Goal: Task Accomplishment & Management: Use online tool/utility

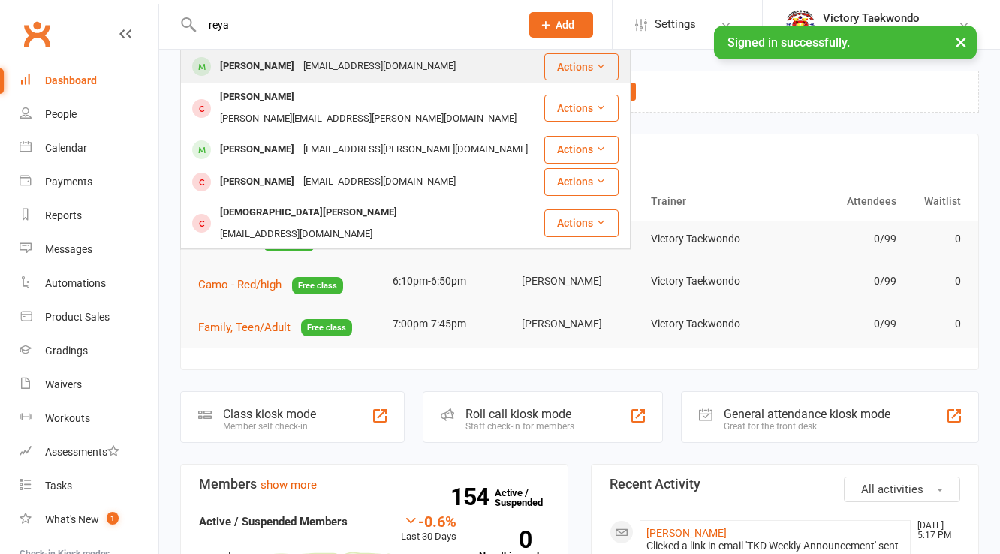
type input "reya"
click at [258, 57] on div "Reya Boos" at bounding box center [256, 67] width 83 height 22
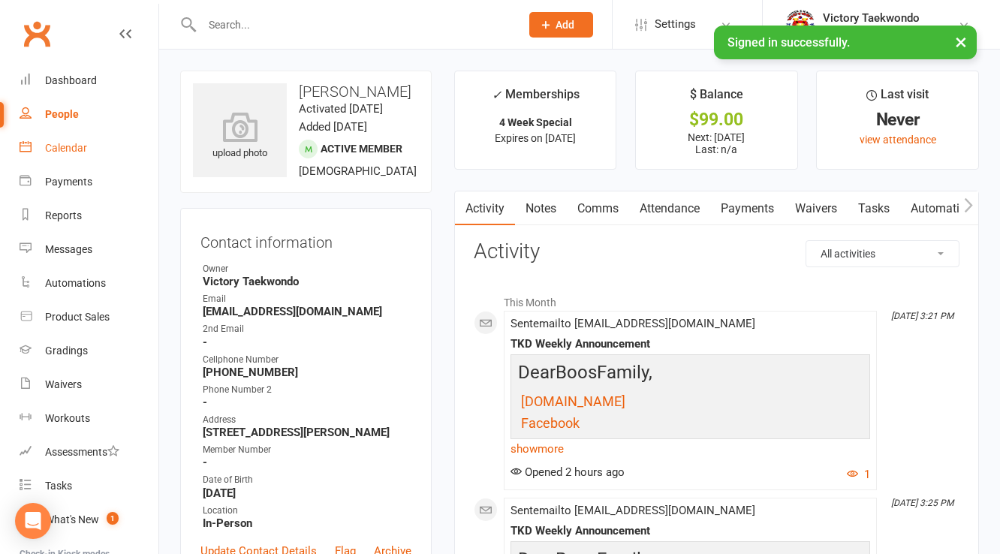
click at [71, 160] on link "Calendar" at bounding box center [89, 148] width 139 height 34
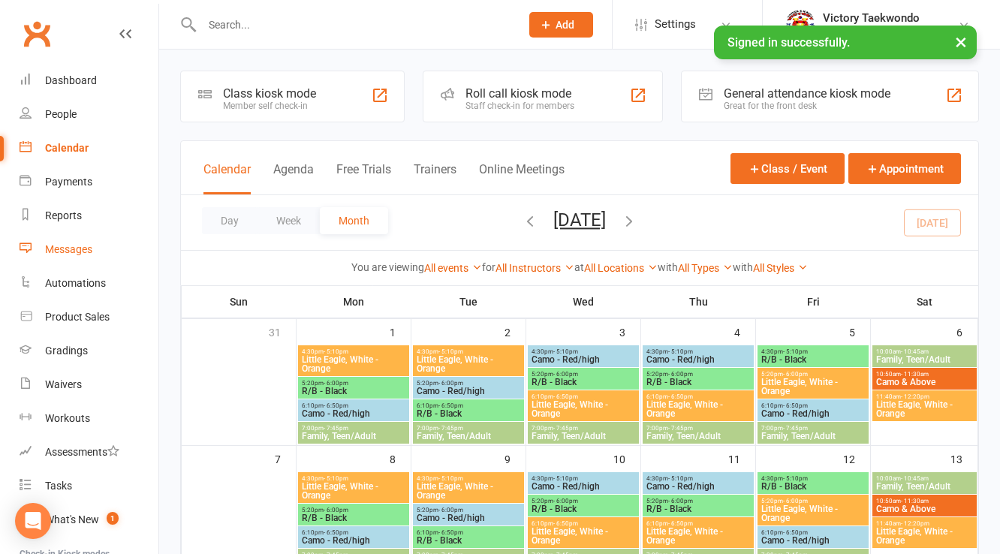
click at [77, 260] on link "Messages" at bounding box center [89, 250] width 139 height 34
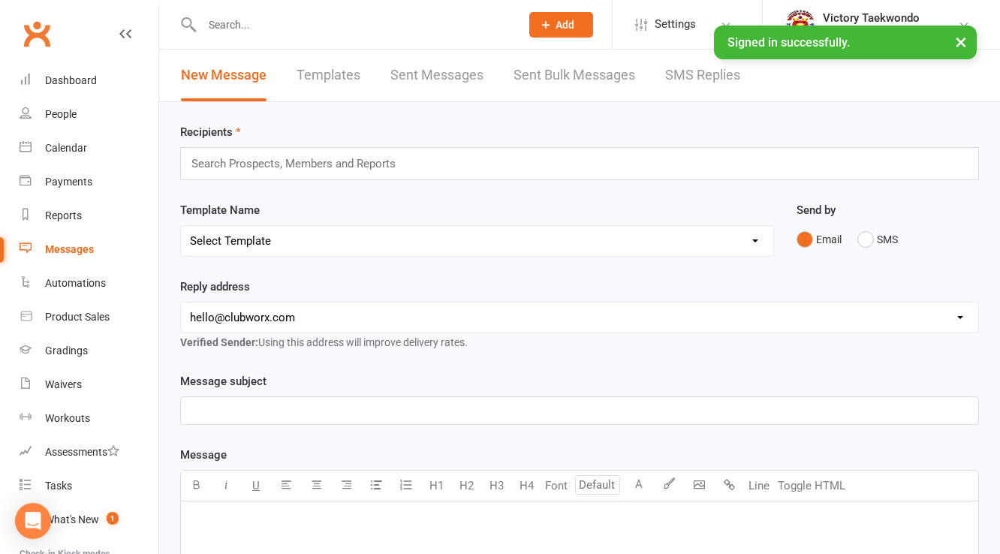
click at [402, 80] on link "Sent Messages" at bounding box center [436, 76] width 93 height 52
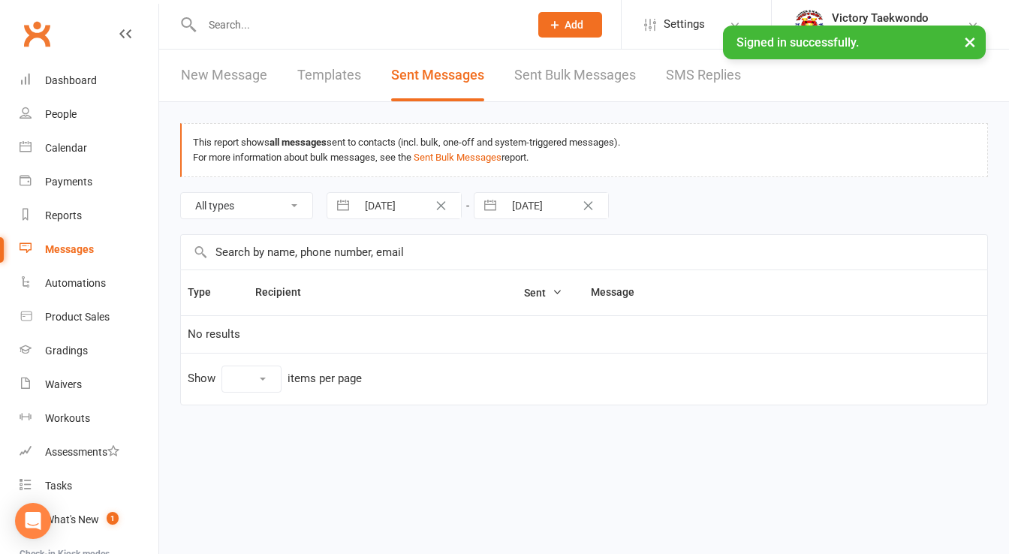
select select "10"
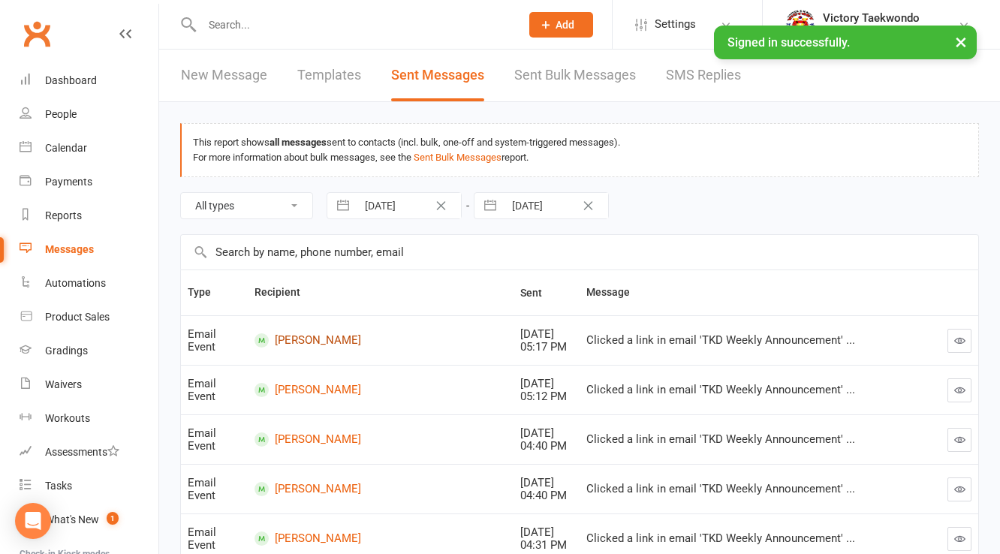
click at [315, 336] on link "Natalia Bissett" at bounding box center [380, 340] width 252 height 14
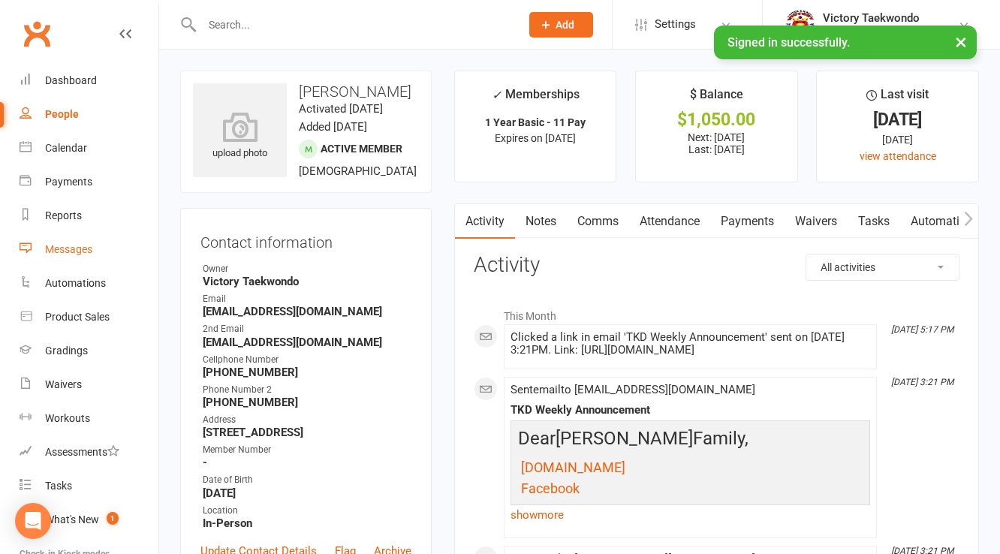
click at [79, 241] on link "Messages" at bounding box center [89, 250] width 139 height 34
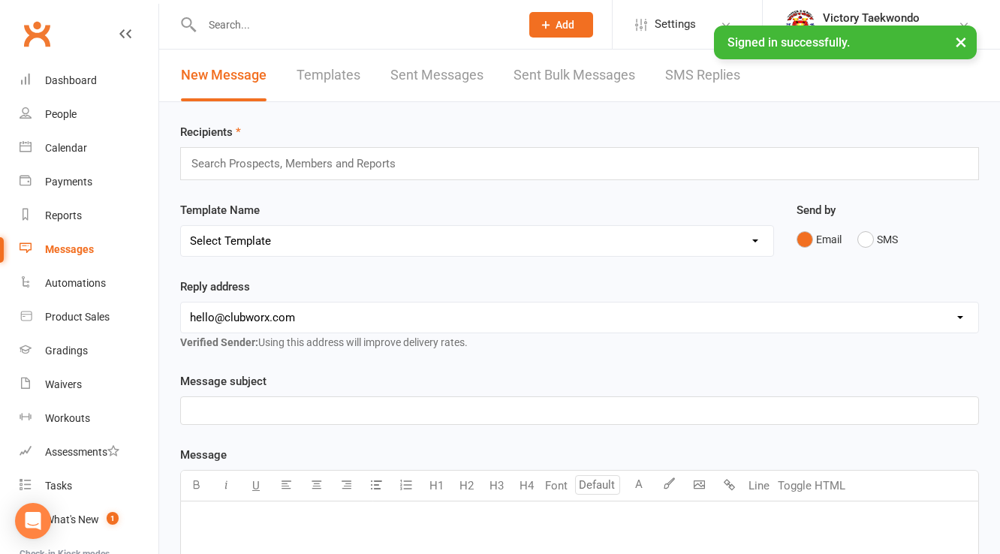
click at [447, 77] on link "Sent Messages" at bounding box center [436, 76] width 93 height 52
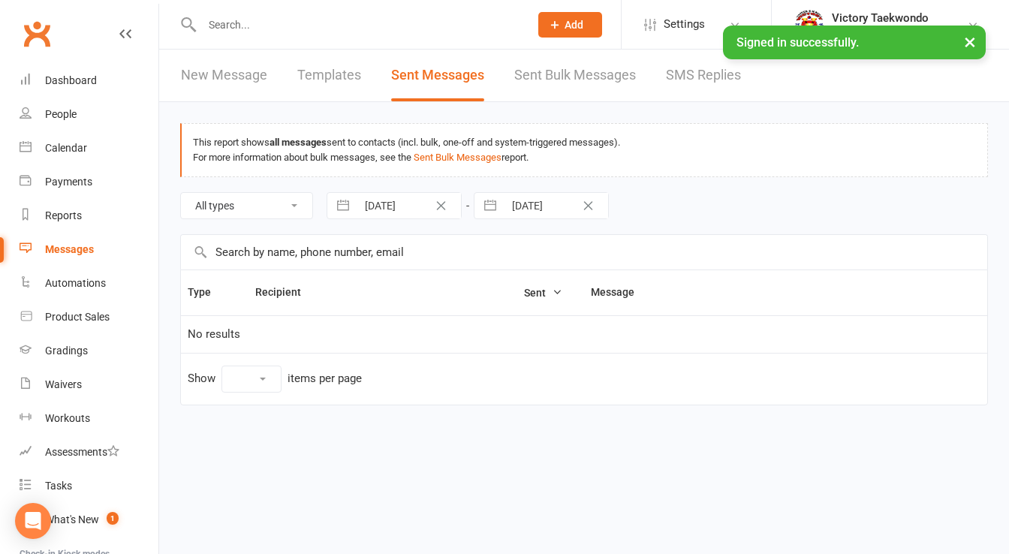
select select "10"
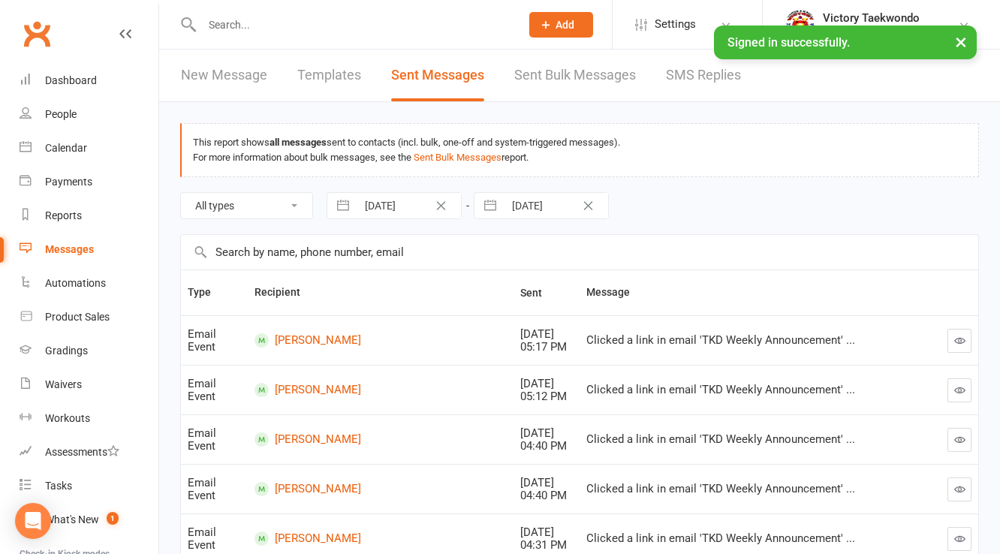
click at [955, 331] on button "button" at bounding box center [959, 341] width 24 height 24
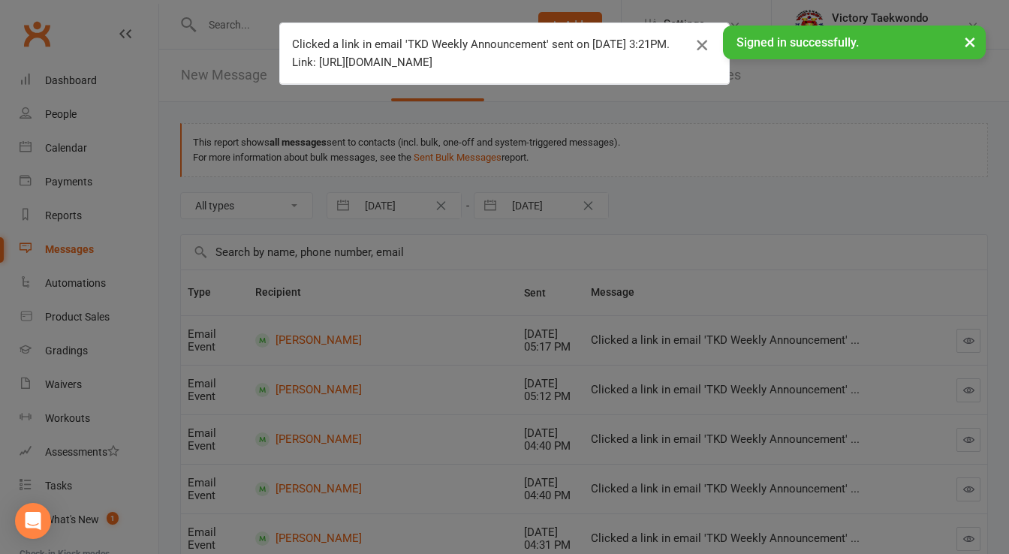
click at [703, 47] on icon "button" at bounding box center [702, 45] width 18 height 18
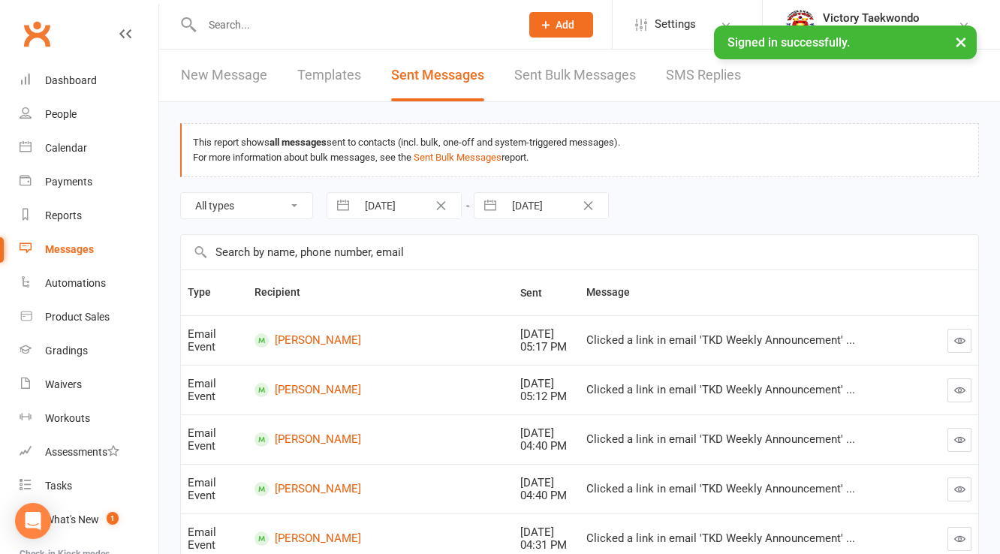
click at [959, 387] on icon "button" at bounding box center [959, 389] width 11 height 11
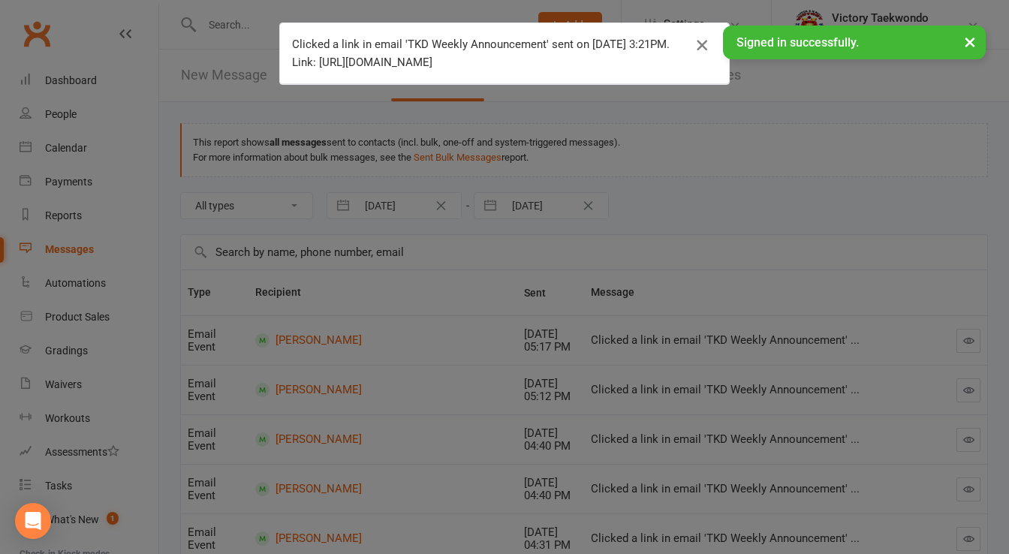
click at [699, 50] on icon "button" at bounding box center [702, 45] width 18 height 18
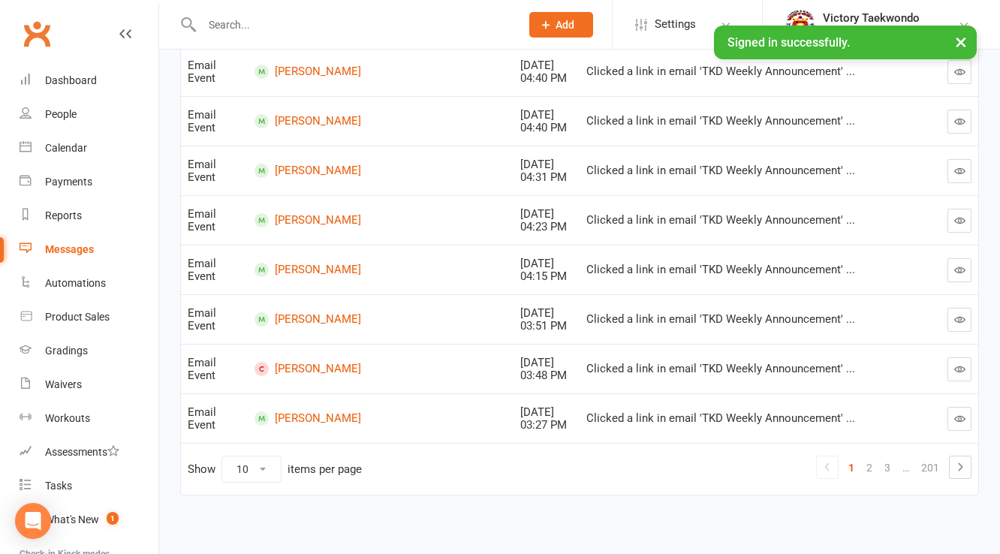
scroll to position [369, 0]
click at [878, 461] on link "2" at bounding box center [869, 466] width 18 height 21
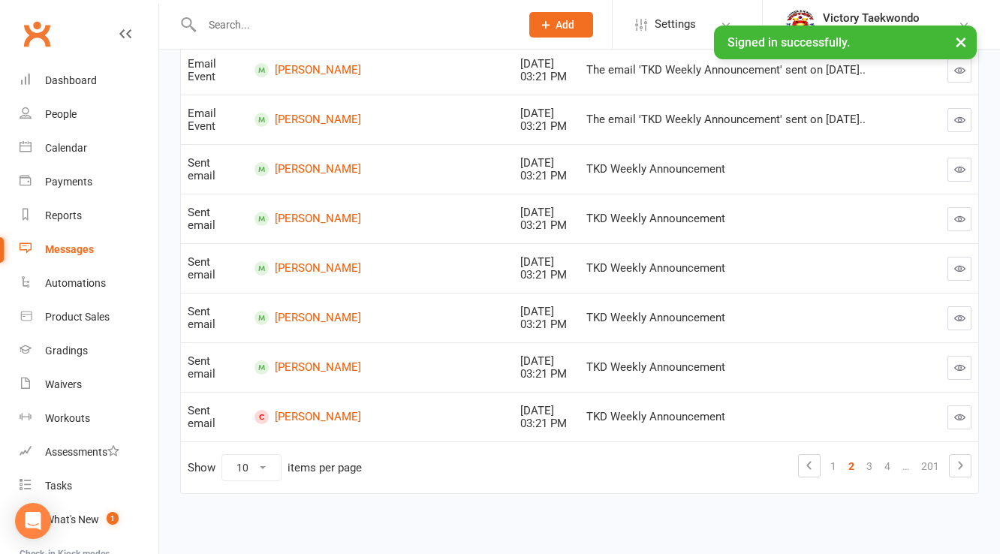
click at [946, 159] on div at bounding box center [945, 170] width 53 height 24
click at [952, 162] on button "button" at bounding box center [959, 170] width 24 height 24
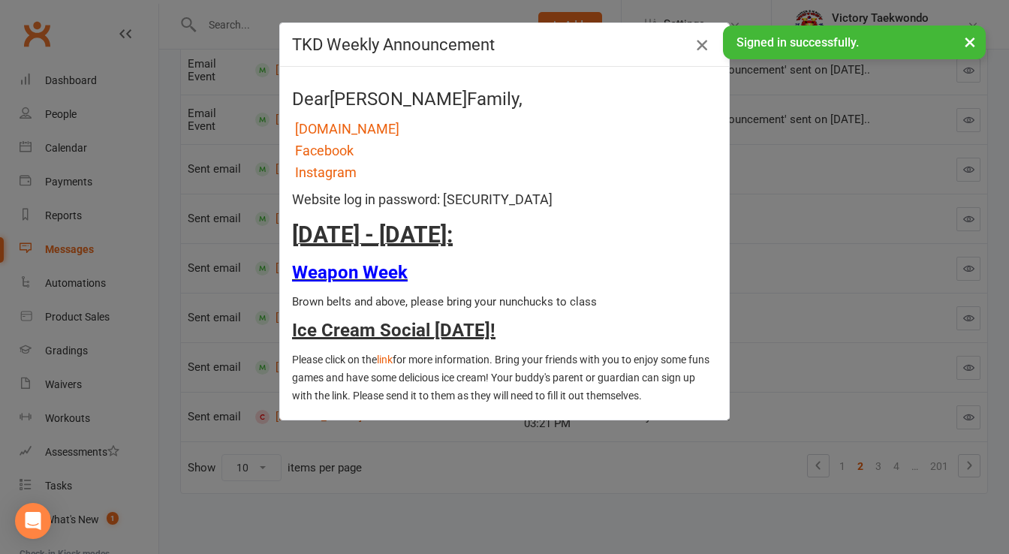
click at [696, 42] on icon "button" at bounding box center [702, 45] width 18 height 18
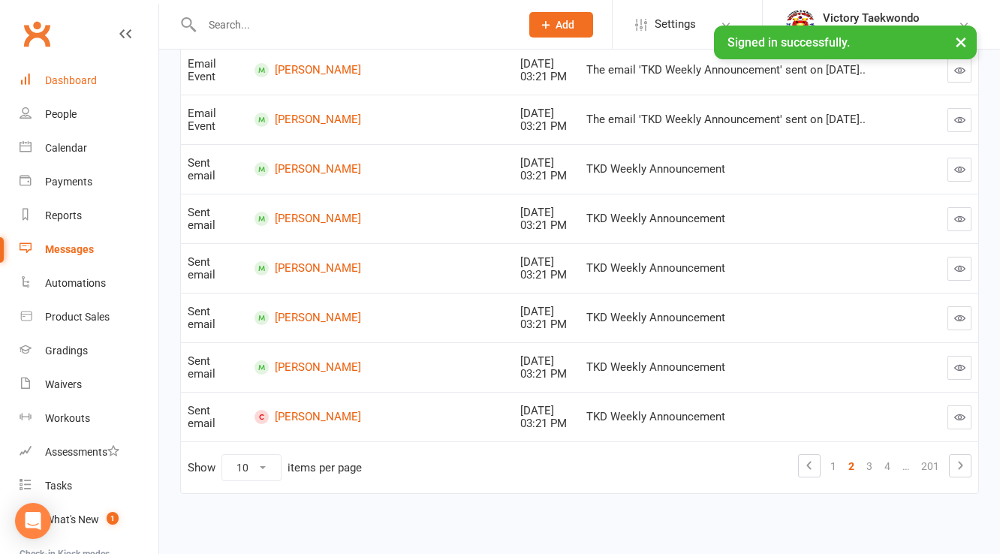
click at [57, 84] on div "Dashboard" at bounding box center [71, 80] width 52 height 12
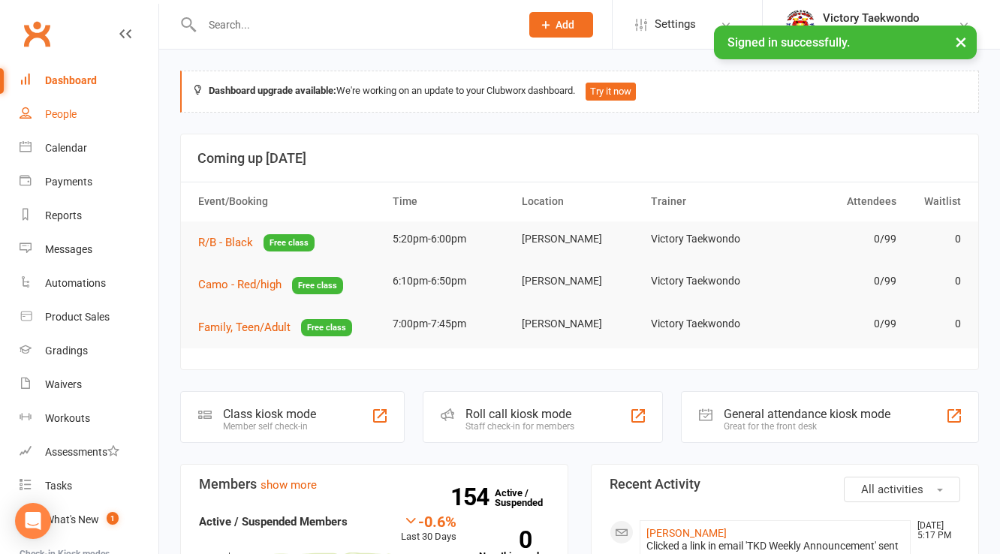
click at [65, 130] on link "People" at bounding box center [89, 115] width 139 height 34
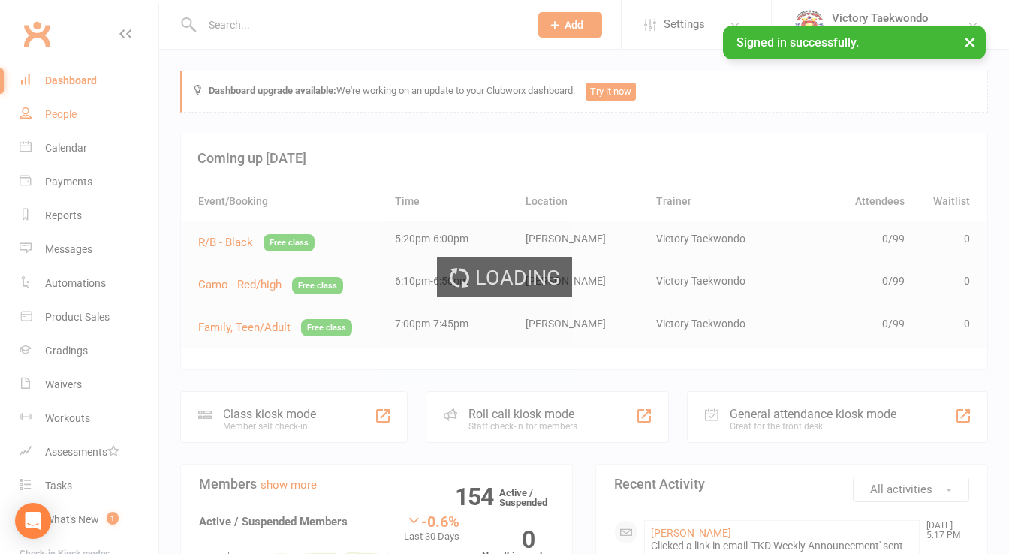
select select "100"
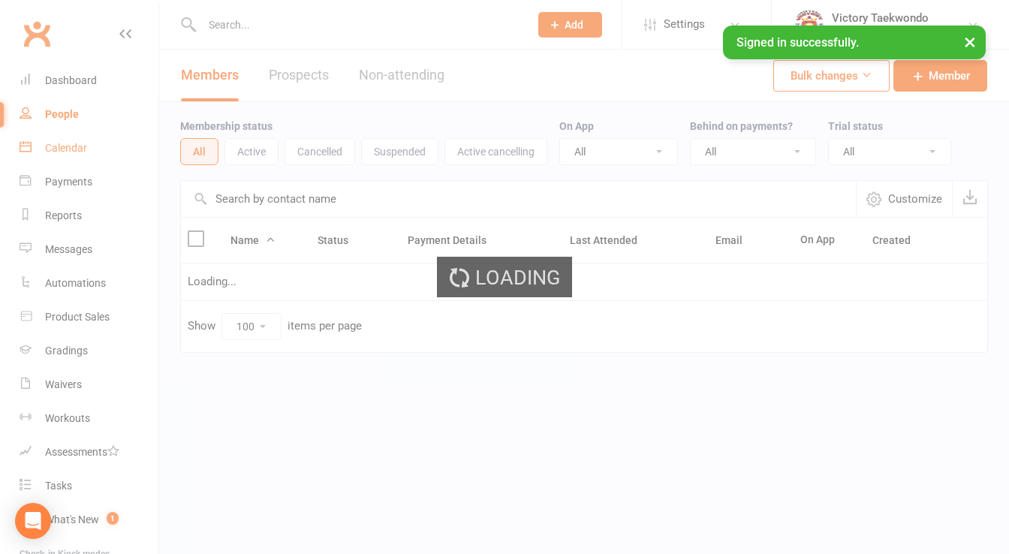
click at [78, 141] on link "Calendar" at bounding box center [89, 148] width 139 height 34
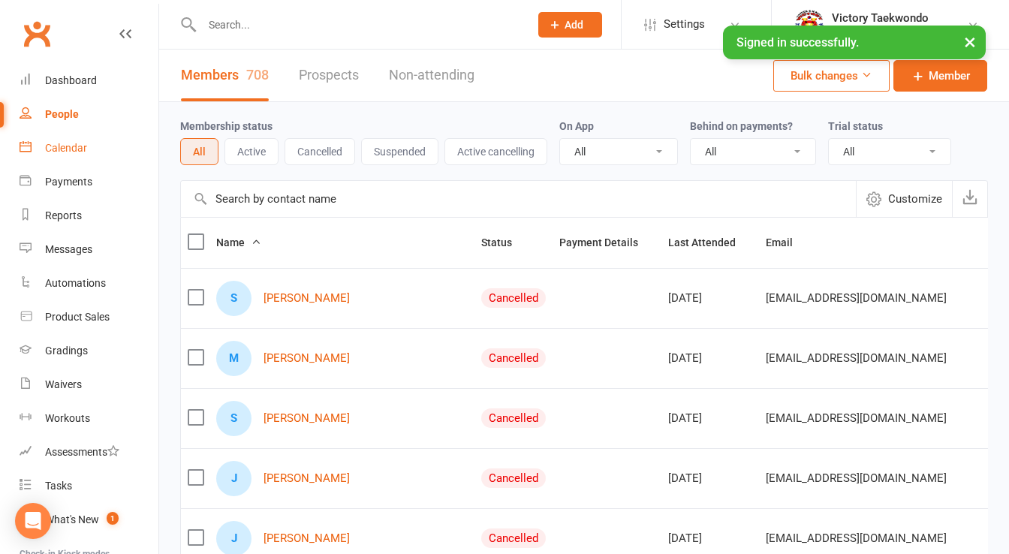
click at [73, 152] on div "Calendar" at bounding box center [66, 148] width 42 height 12
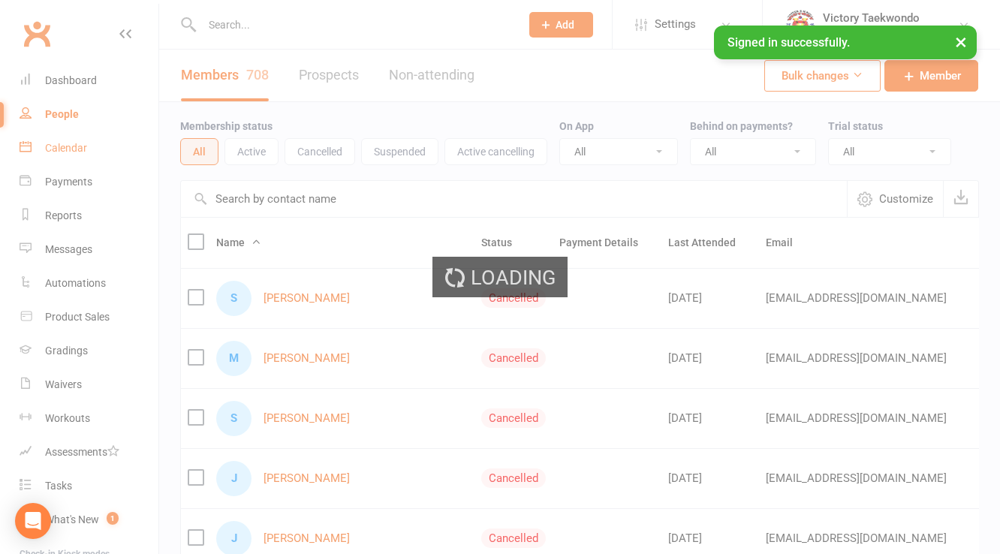
click at [73, 152] on div "Loading" at bounding box center [500, 277] width 1000 height 554
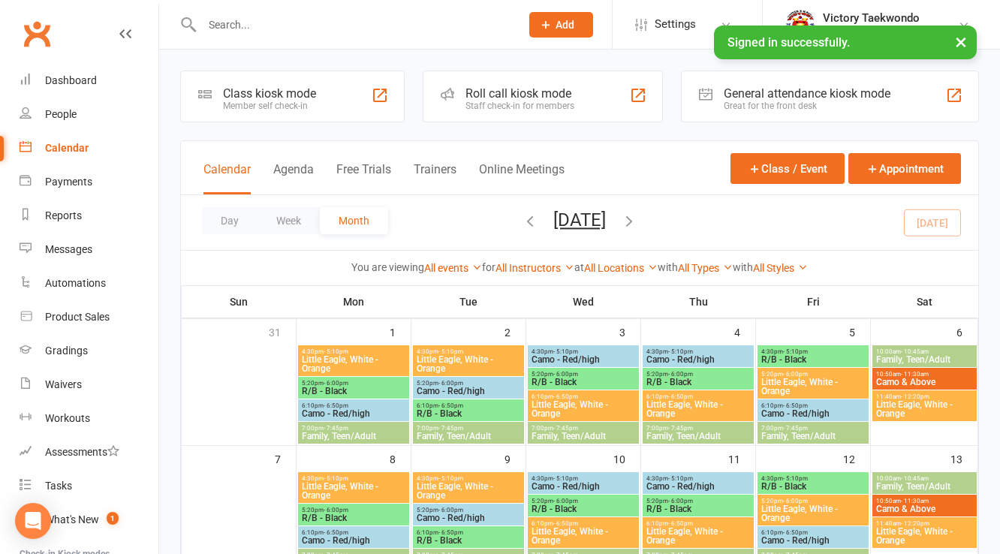
click at [301, 105] on div "Member self check-in" at bounding box center [269, 106] width 93 height 11
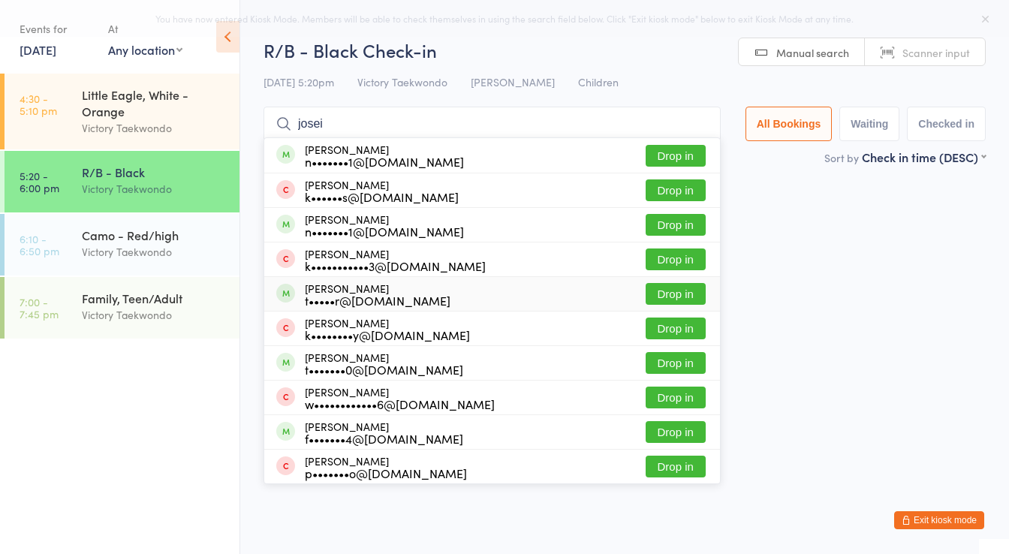
type input "josei"
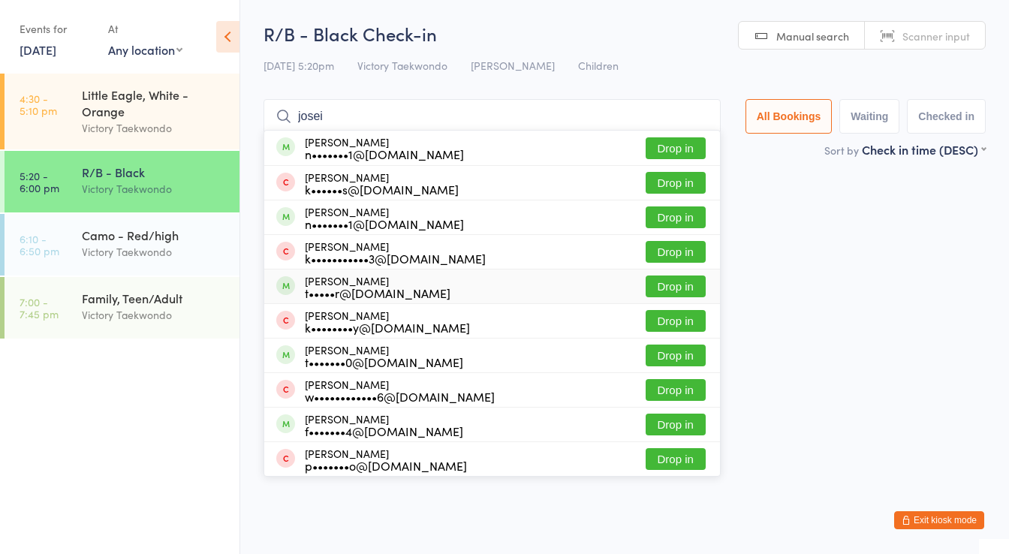
click at [336, 298] on div "t•••••r@[DOMAIN_NAME]" at bounding box center [378, 293] width 146 height 12
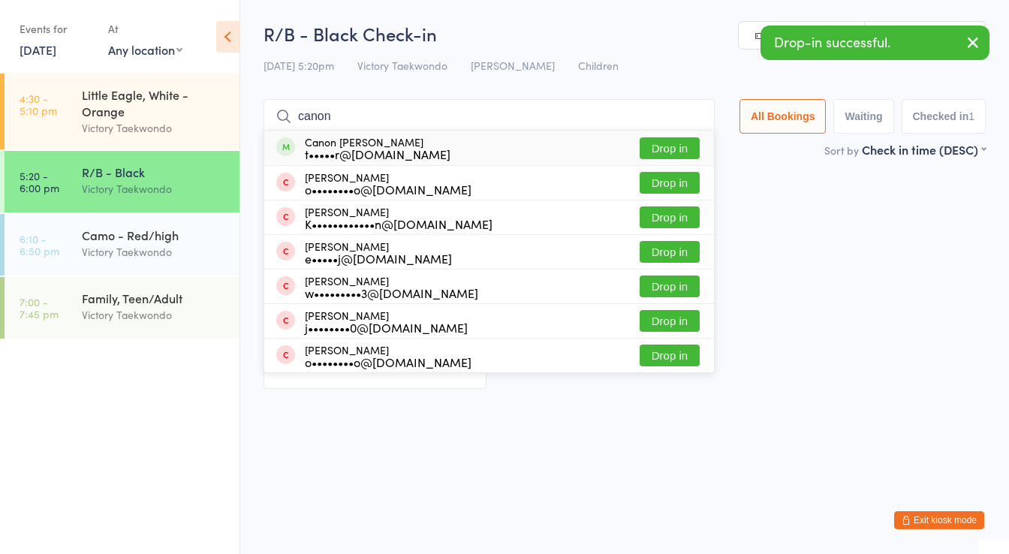
type input "canon"
drag, startPoint x: 361, startPoint y: 155, endPoint x: 216, endPoint y: 249, distance: 172.6
click at [353, 160] on div "t•••••r@[DOMAIN_NAME]" at bounding box center [378, 154] width 146 height 12
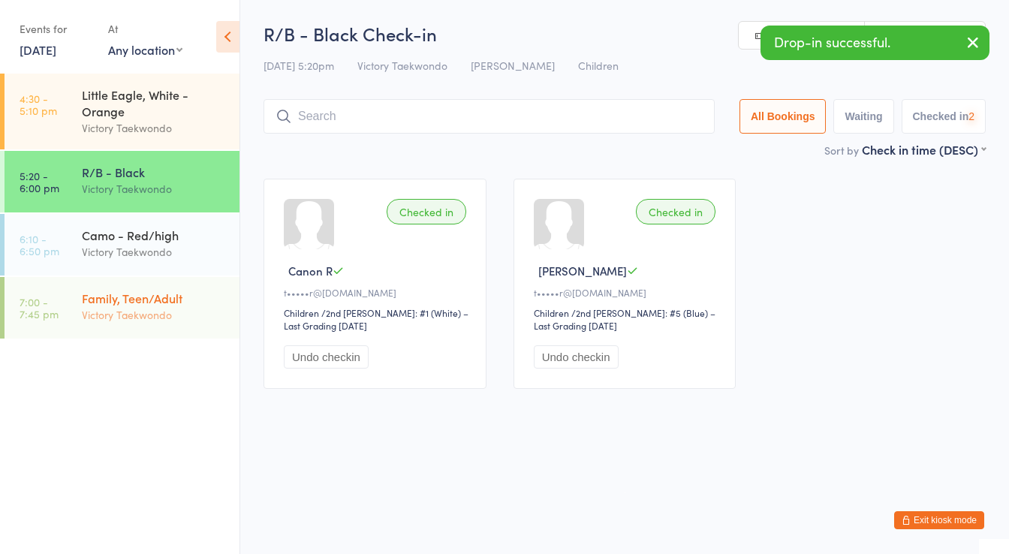
click at [140, 304] on div "Family, Teen/Adult" at bounding box center [154, 298] width 145 height 17
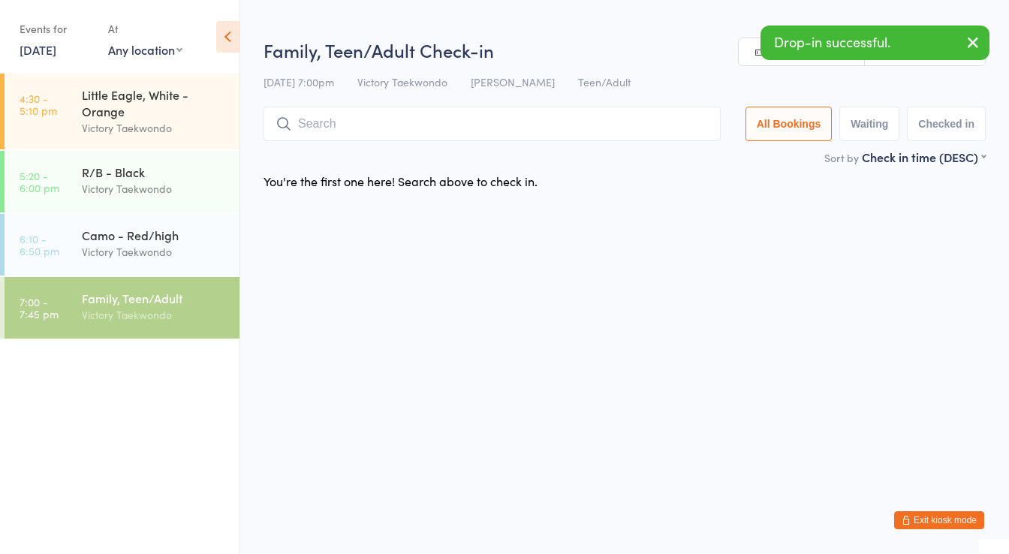
click at [351, 131] on input "search" at bounding box center [491, 124] width 457 height 35
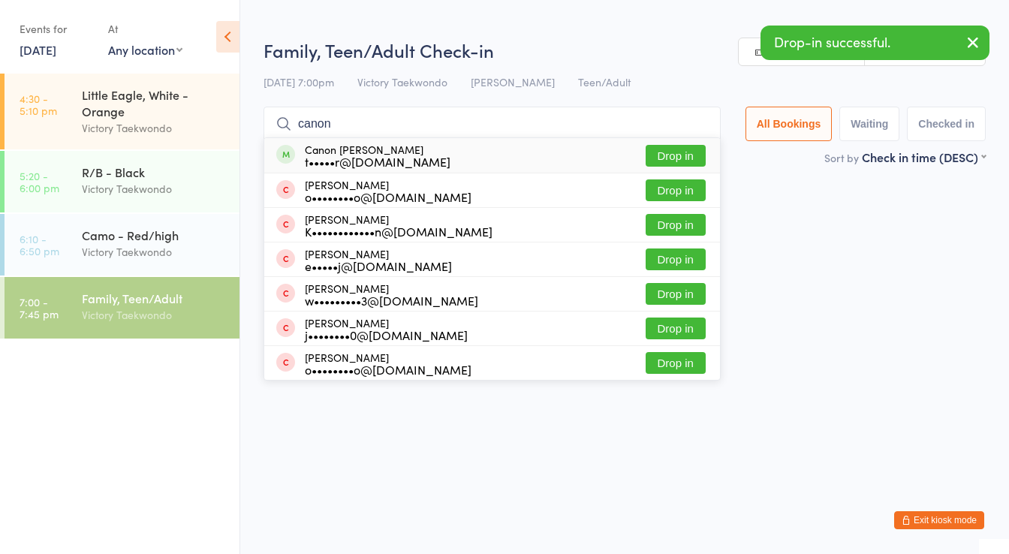
type input "canon"
click at [363, 155] on div "t•••••r@[DOMAIN_NAME]" at bounding box center [378, 161] width 146 height 12
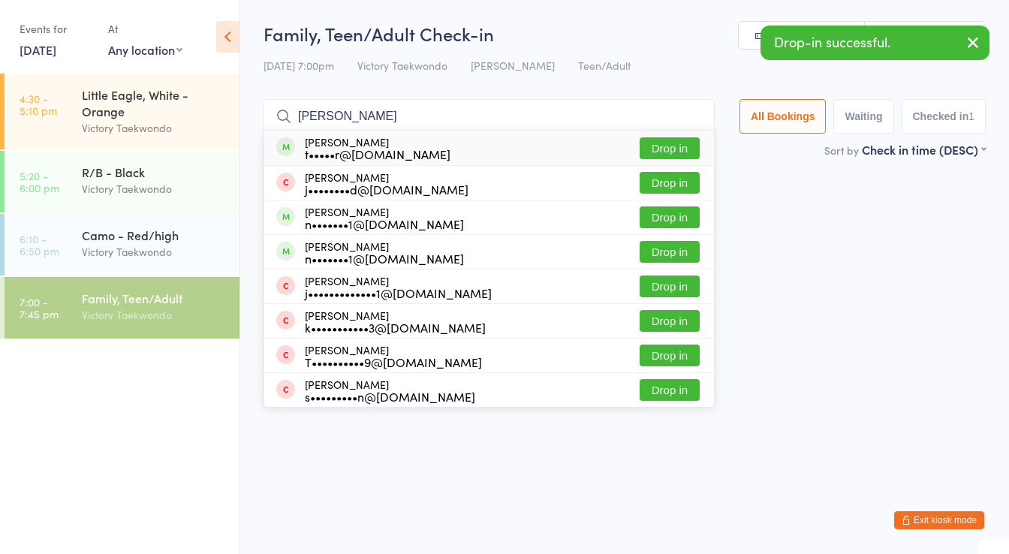
type input "[PERSON_NAME]"
click at [363, 153] on div "t•••••r@[DOMAIN_NAME]" at bounding box center [378, 154] width 146 height 12
